Goal: Check status: Check status

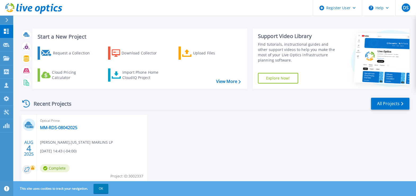
click at [101, 151] on div "Optical Prime MM-RDS-08042025 Ruben Prieto , FLORIDA MARLINS LP 08/04/2025, 14:…" at bounding box center [92, 149] width 110 height 69
click at [53, 128] on link "MM-RDS-08042025" at bounding box center [58, 127] width 37 height 5
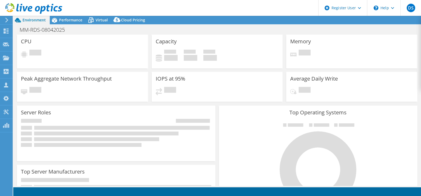
select select "USD"
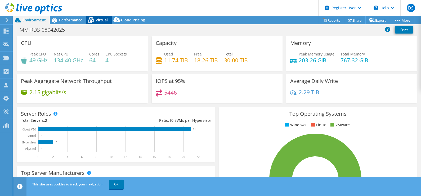
click at [97, 20] on span "Virtual" at bounding box center [102, 19] width 12 height 5
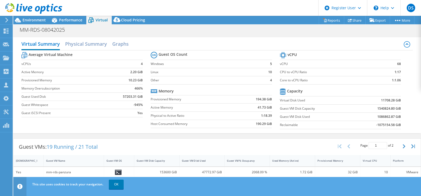
scroll to position [28, 0]
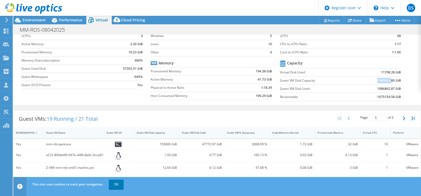
drag, startPoint x: 371, startPoint y: 79, endPoint x: 387, endPoint y: 78, distance: 15.7
click at [387, 78] on td "1540824.80 GiB" at bounding box center [377, 80] width 48 height 8
click at [35, 20] on span "Environment" at bounding box center [33, 19] width 23 height 5
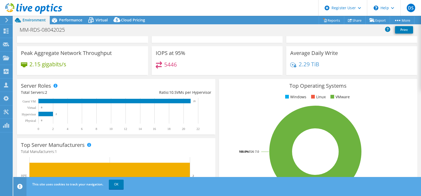
scroll to position [0, 0]
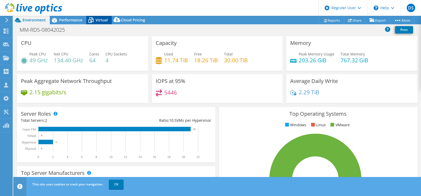
click at [104, 21] on span "Virtual" at bounding box center [102, 19] width 12 height 5
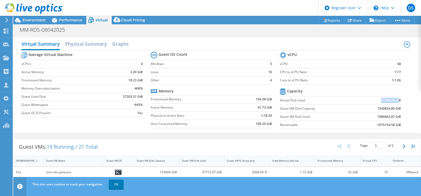
drag, startPoint x: 376, startPoint y: 99, endPoint x: 394, endPoint y: 98, distance: 18.3
click at [394, 98] on b "11708.28 GiB" at bounding box center [391, 100] width 20 height 5
drag, startPoint x: 394, startPoint y: 98, endPoint x: 399, endPoint y: 103, distance: 6.8
click at [399, 103] on section "vCPU vCPU 68 CPU to vCPU Ratio 1:17 Core to vCPU Ratio 1:1.06 Capacity Virtual …" at bounding box center [344, 91] width 129 height 81
click at [36, 21] on span "Environment" at bounding box center [33, 19] width 23 height 5
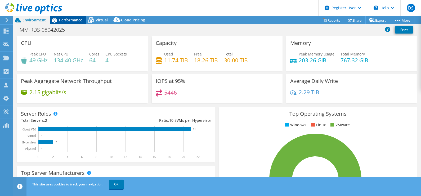
click at [58, 18] on icon at bounding box center [54, 20] width 9 height 9
